Goal: Task Accomplishment & Management: Complete application form

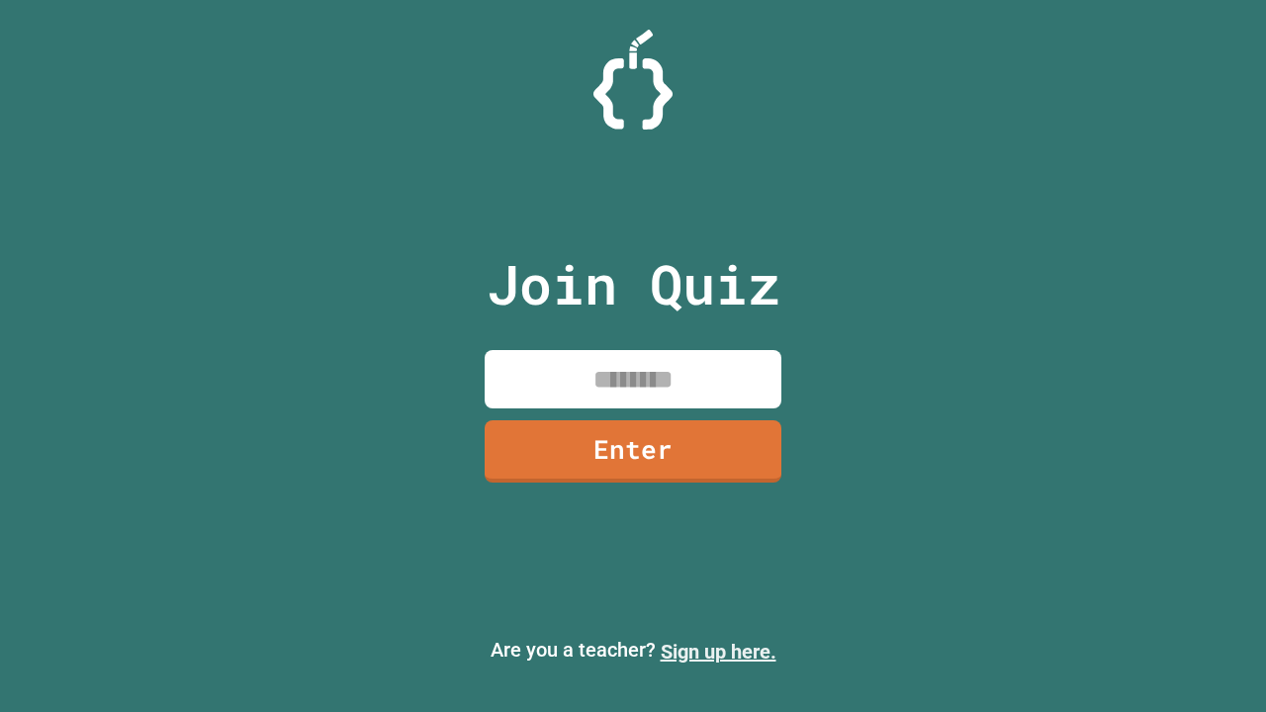
click at [718, 652] on link "Sign up here." at bounding box center [719, 652] width 116 height 24
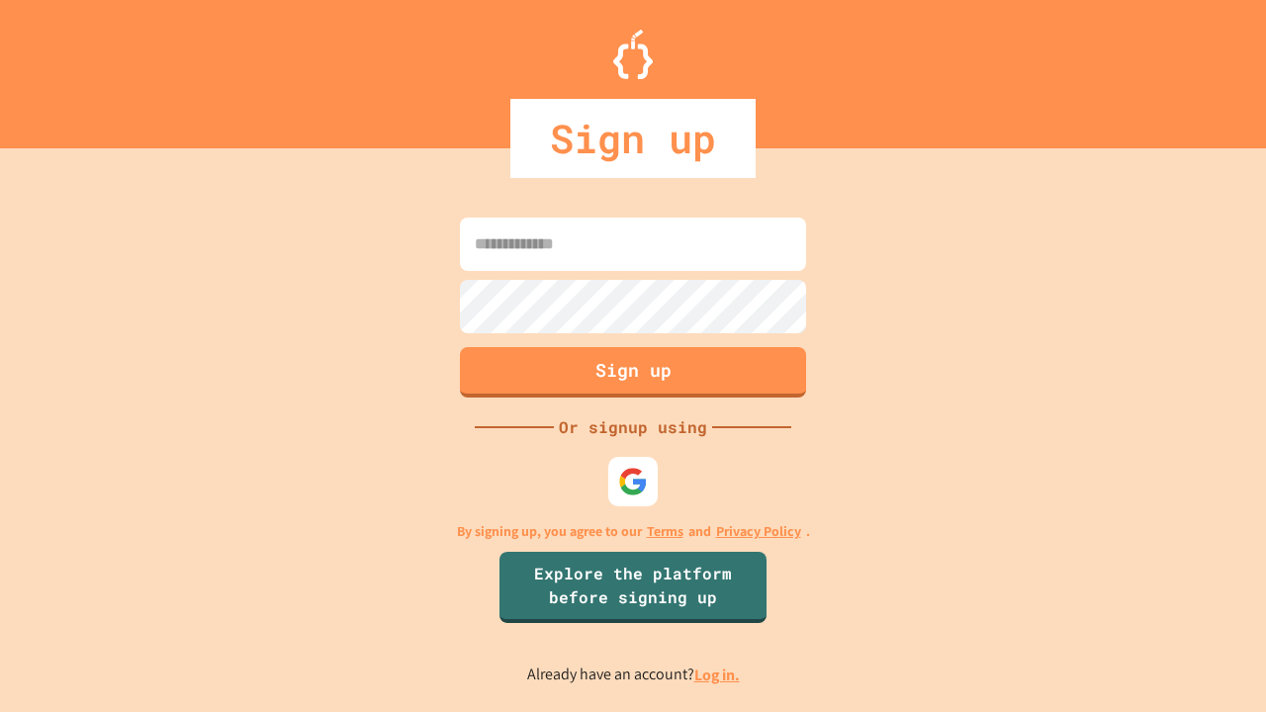
click at [718, 674] on link "Log in." at bounding box center [716, 674] width 45 height 21
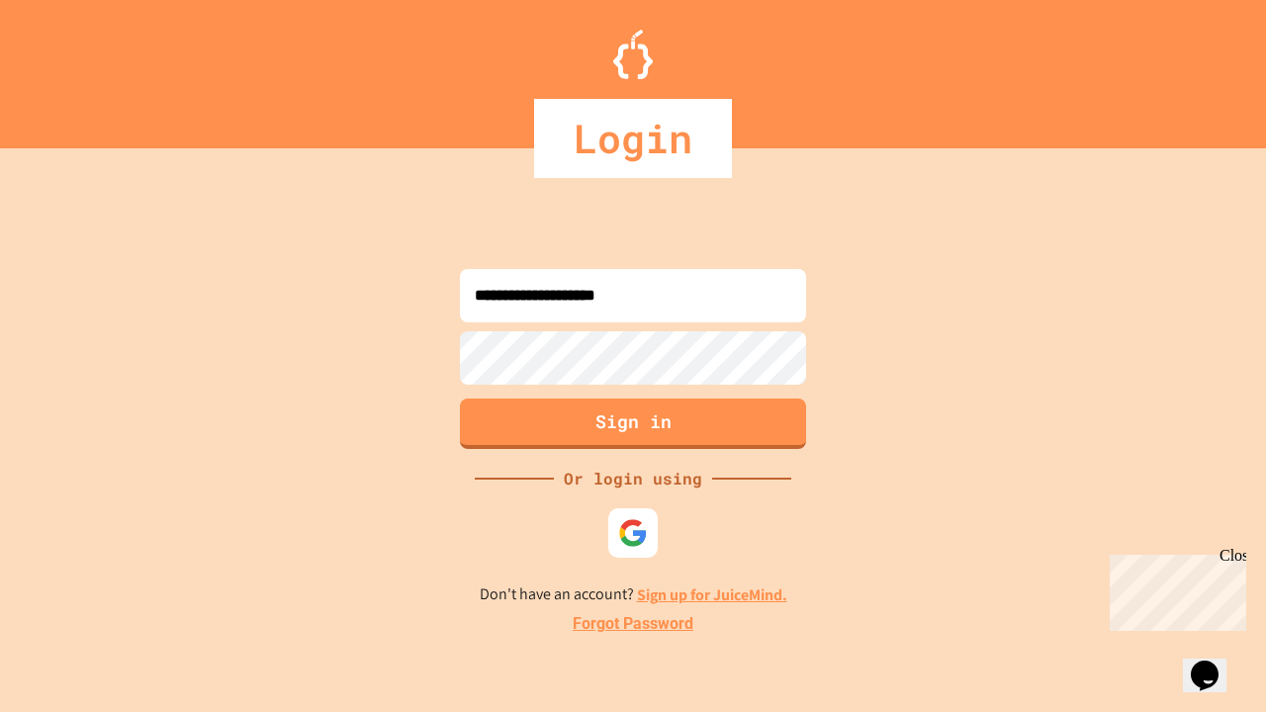
type input "**********"
